Goal: Complete application form: Complete application form

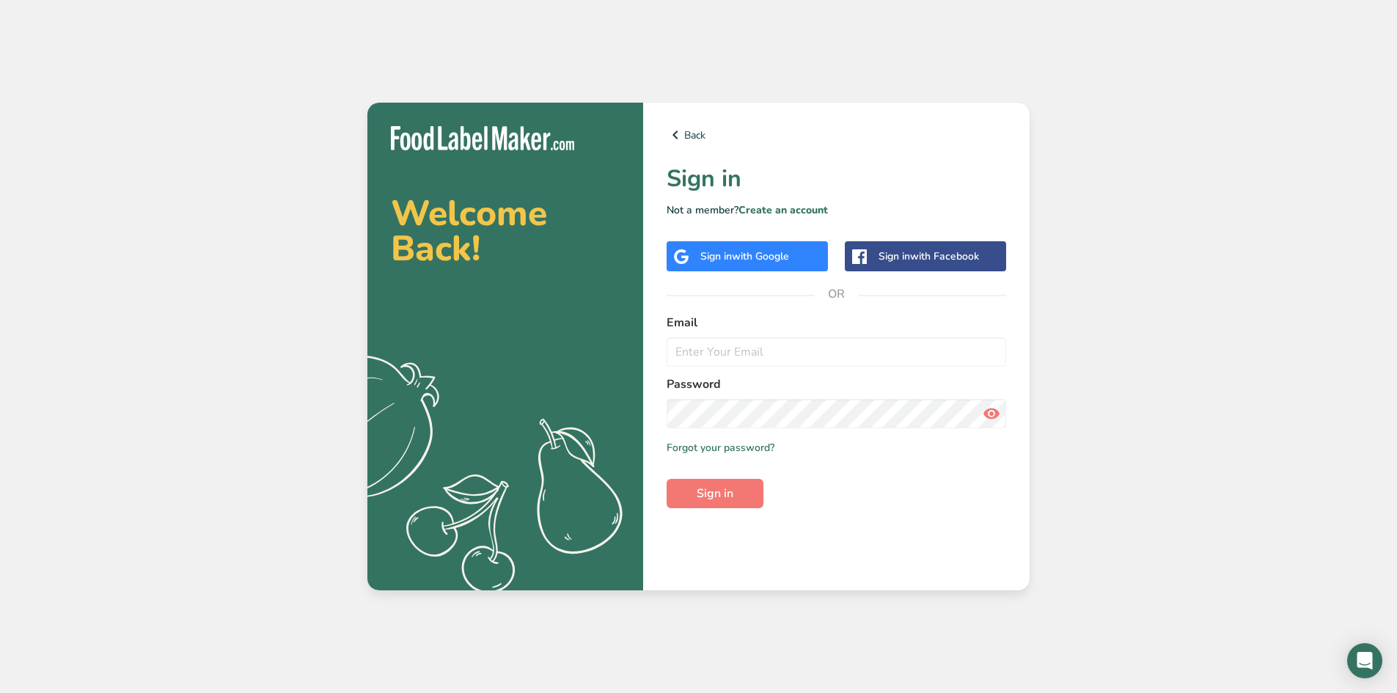
click at [730, 260] on div "Sign in with Google" at bounding box center [744, 256] width 89 height 15
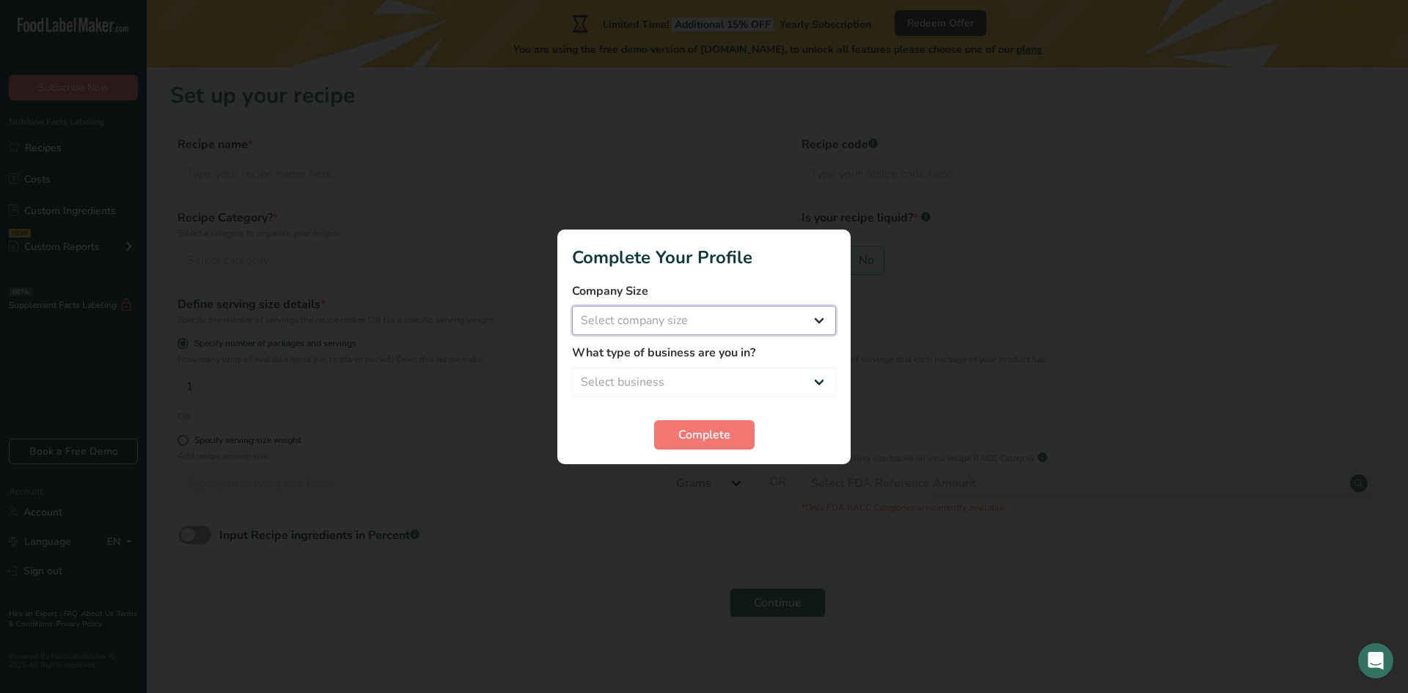
click at [817, 320] on select "Select company size Fewer than 10 Employees 10 to 50 Employees 51 to 500 Employ…" at bounding box center [704, 320] width 264 height 29
select select "2"
click at [572, 306] on select "Select company size Fewer than 10 Employees 10 to 50 Employees 51 to 500 Employ…" at bounding box center [704, 320] width 264 height 29
click at [798, 372] on select "Select business Packaged Food Manufacturer Restaurant & Cafe Bakery Meal Plans …" at bounding box center [704, 381] width 264 height 29
click at [572, 367] on select "Select business Packaged Food Manufacturer Restaurant & Cafe Bakery Meal Plans …" at bounding box center [704, 381] width 264 height 29
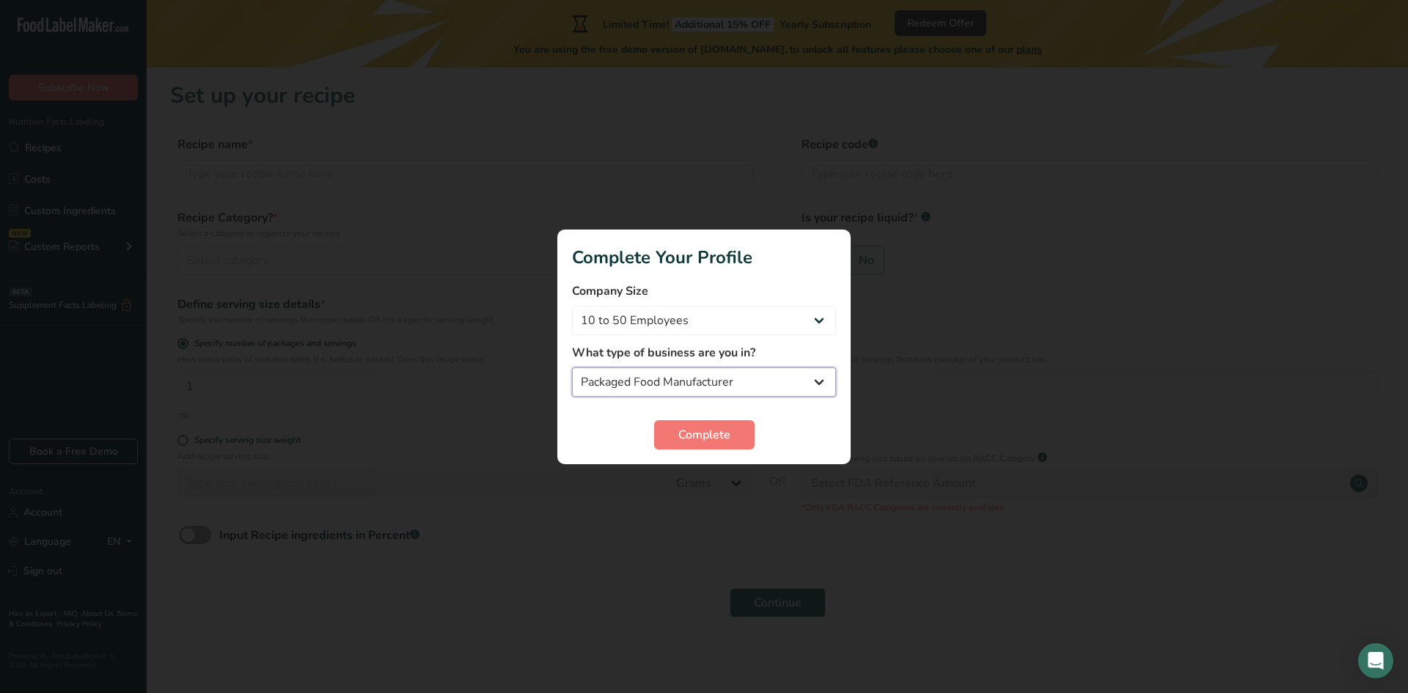
click at [787, 387] on select "Packaged Food Manufacturer Restaurant & Cafe Bakery Meal Plans & Catering Compa…" at bounding box center [704, 381] width 264 height 29
select select "8"
click at [572, 367] on select "Packaged Food Manufacturer Restaurant & Cafe Bakery Meal Plans & Catering Compa…" at bounding box center [704, 381] width 264 height 29
click at [690, 438] on span "Complete" at bounding box center [704, 435] width 52 height 18
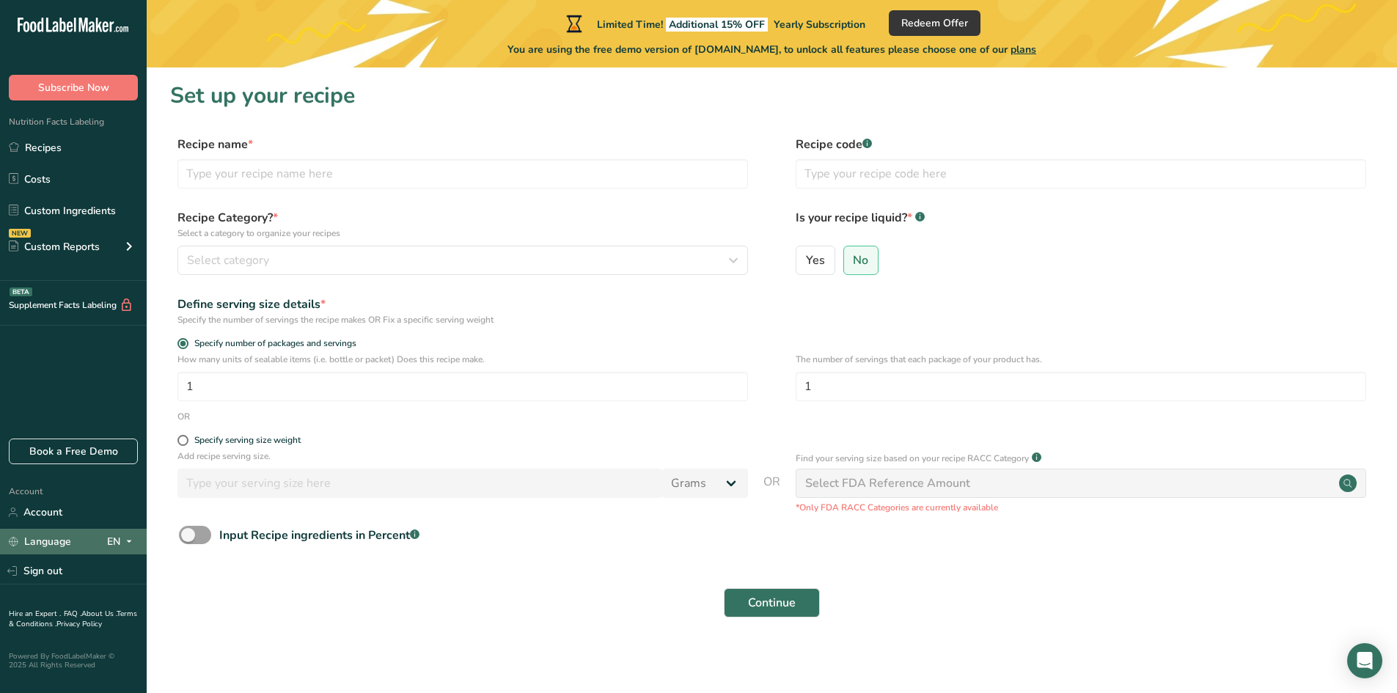
click at [126, 539] on icon at bounding box center [129, 541] width 12 height 18
click at [126, 540] on icon at bounding box center [129, 541] width 12 height 18
